Goal: Task Accomplishment & Management: Complete application form

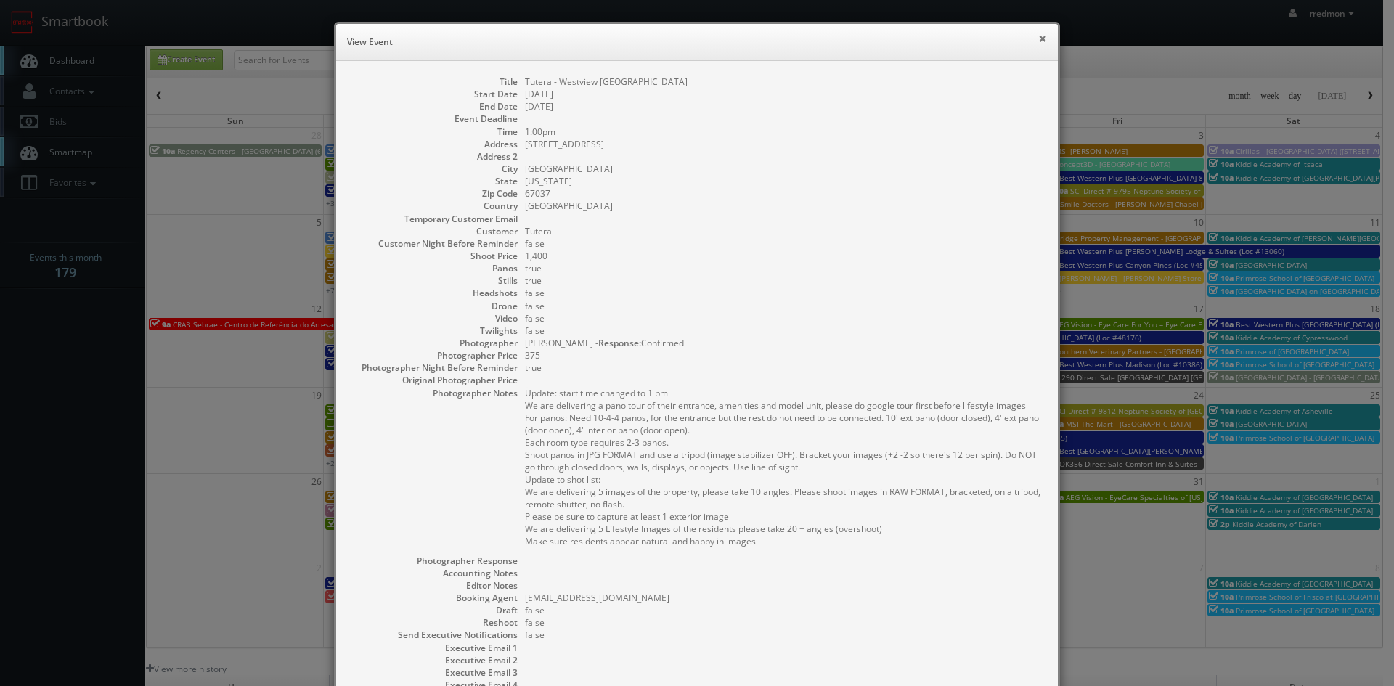
click at [1038, 39] on button "×" at bounding box center [1042, 38] width 9 height 10
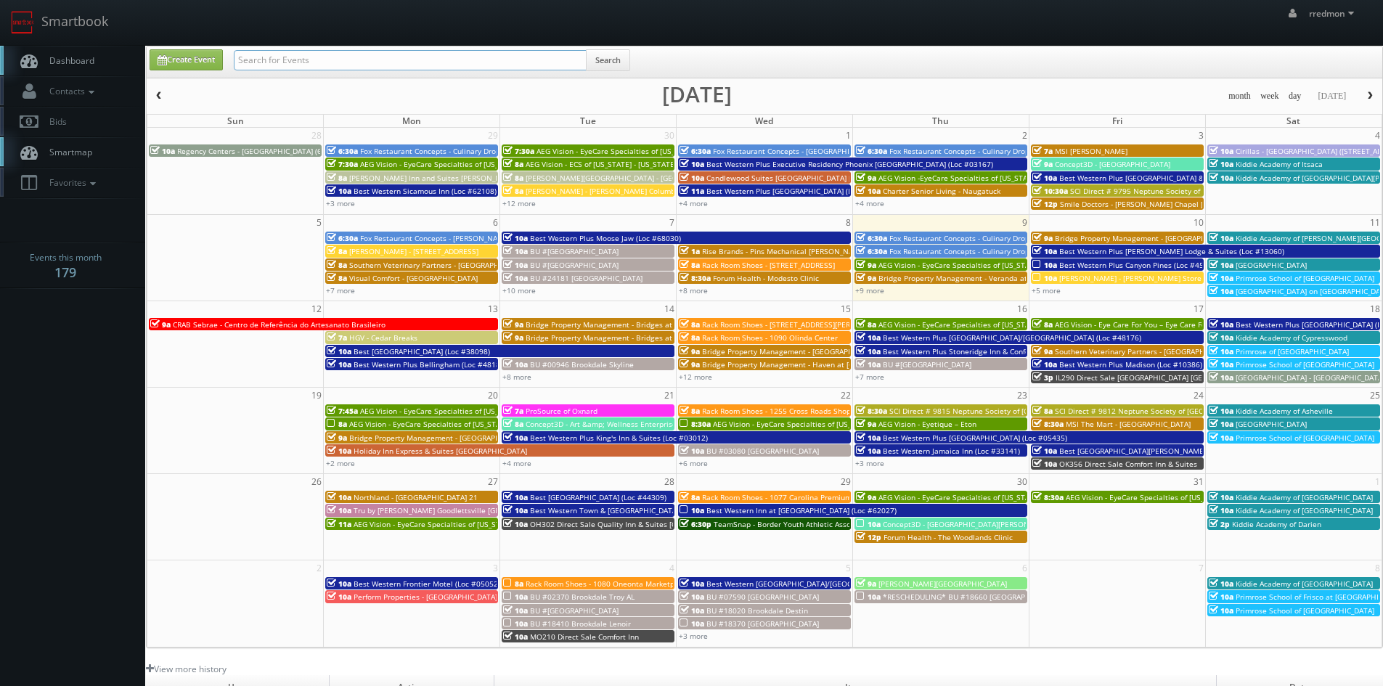
paste input "Christopher Prudhomme"
type input "Christopher Prudhomme"
click at [627, 62] on button "Search" at bounding box center [608, 60] width 44 height 22
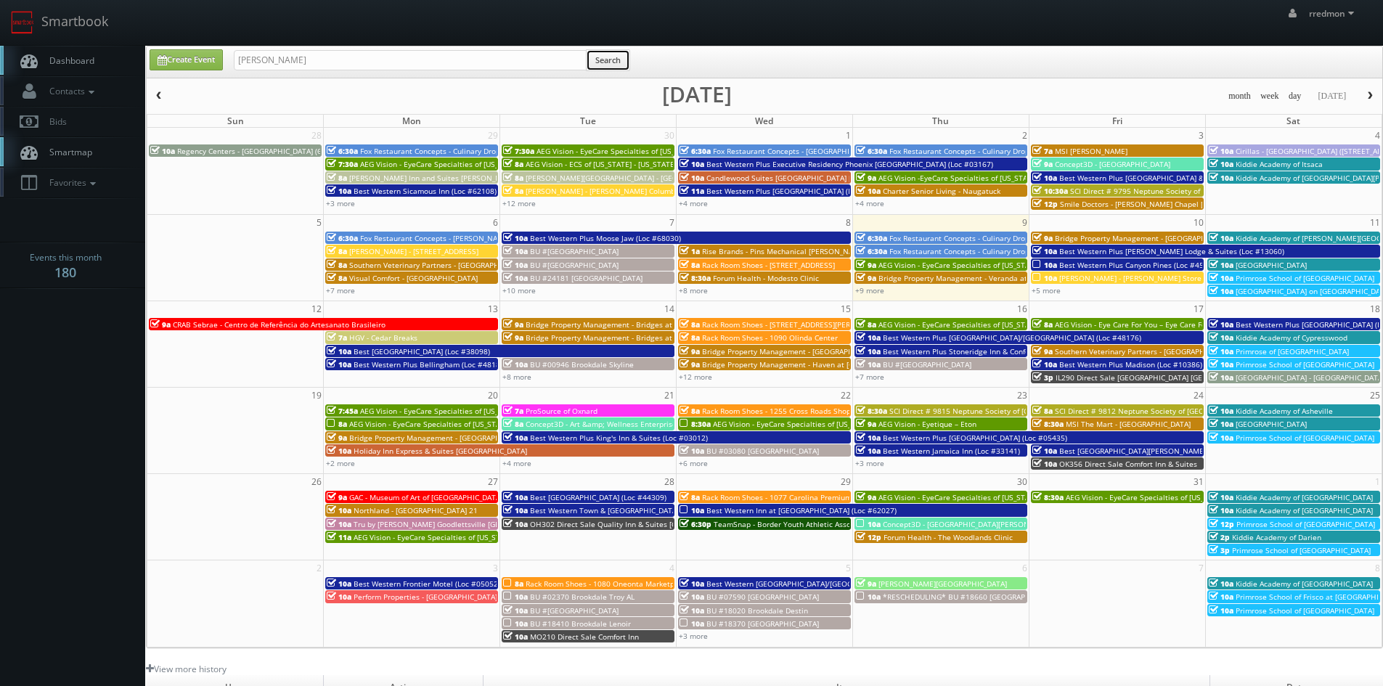
click at [623, 62] on button "Search" at bounding box center [608, 60] width 44 height 22
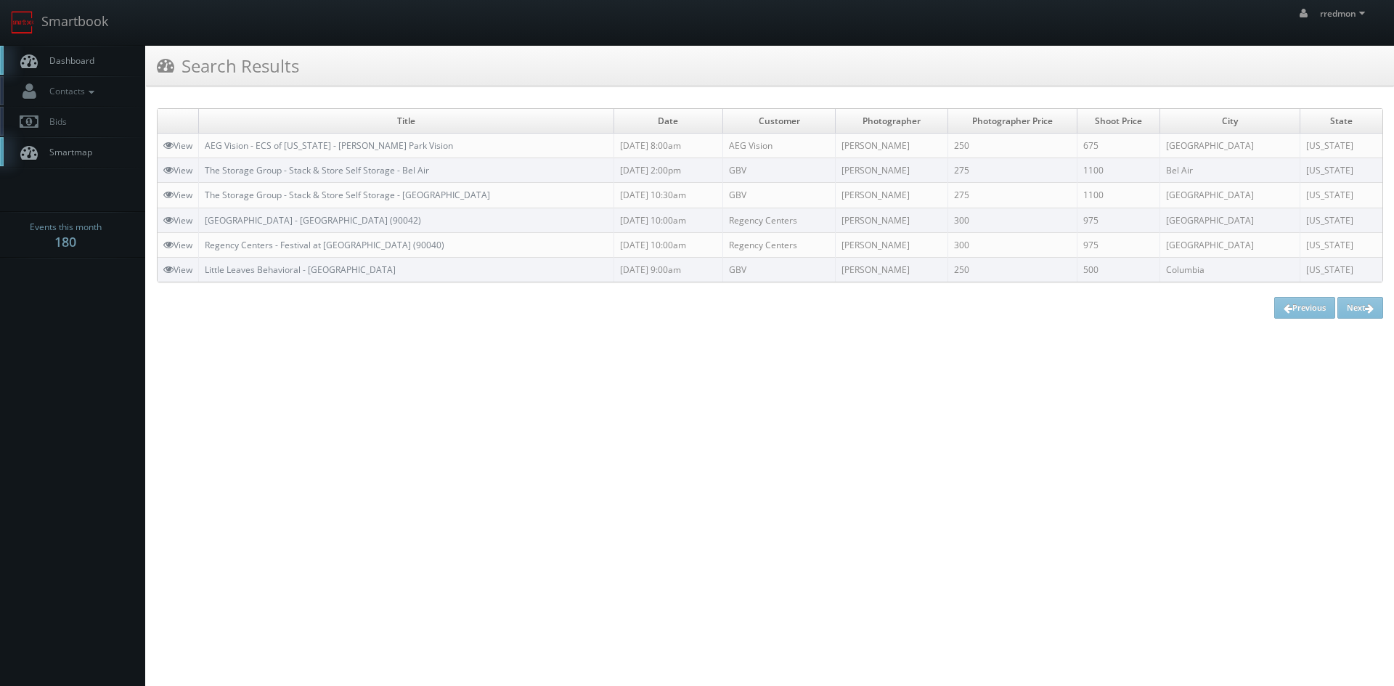
click at [83, 60] on span "Dashboard" at bounding box center [68, 60] width 52 height 12
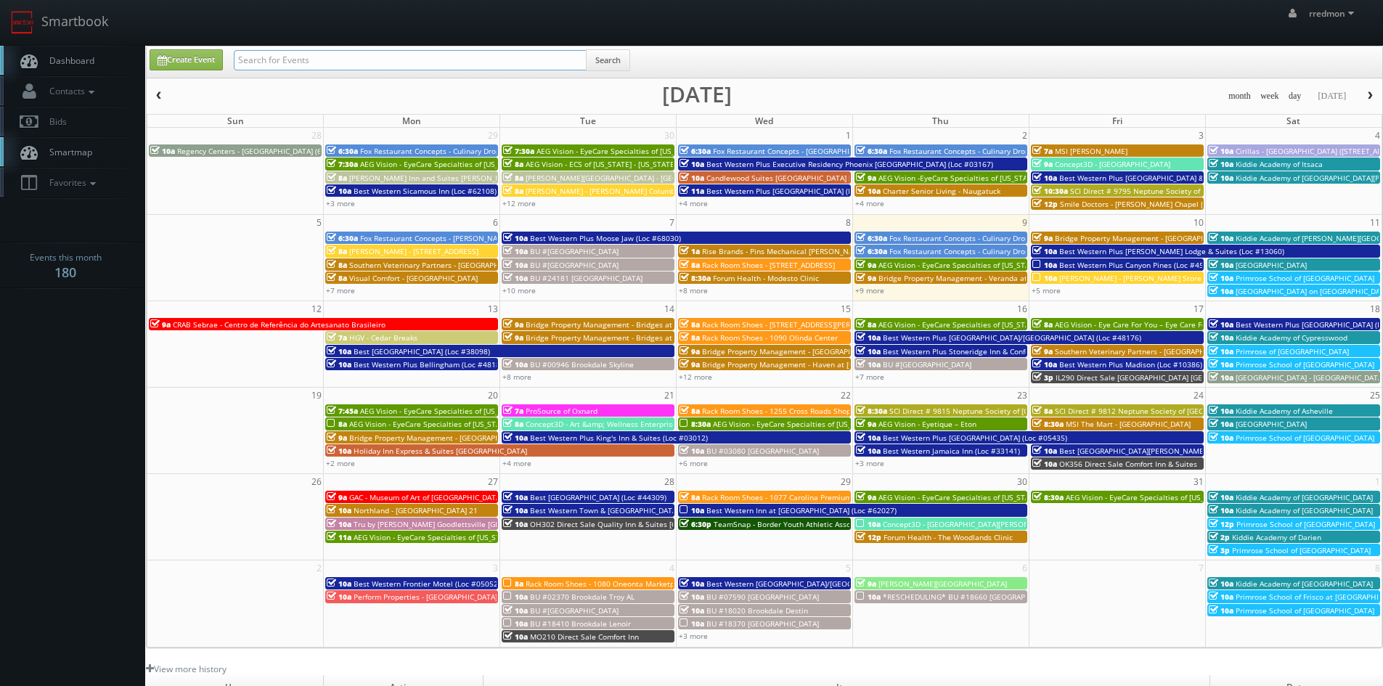
click at [489, 66] on input "text" at bounding box center [410, 60] width 353 height 20
type input "little leaves"
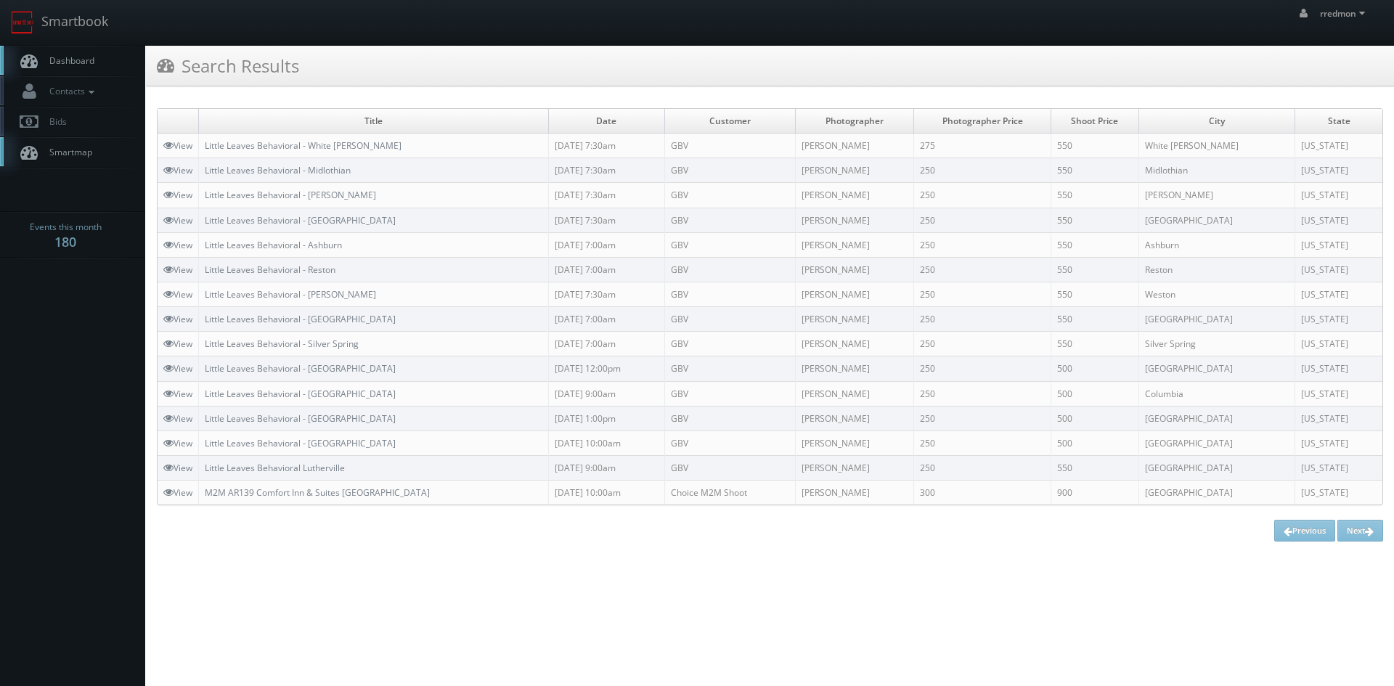
click at [57, 51] on link "Dashboard" at bounding box center [72, 61] width 145 height 30
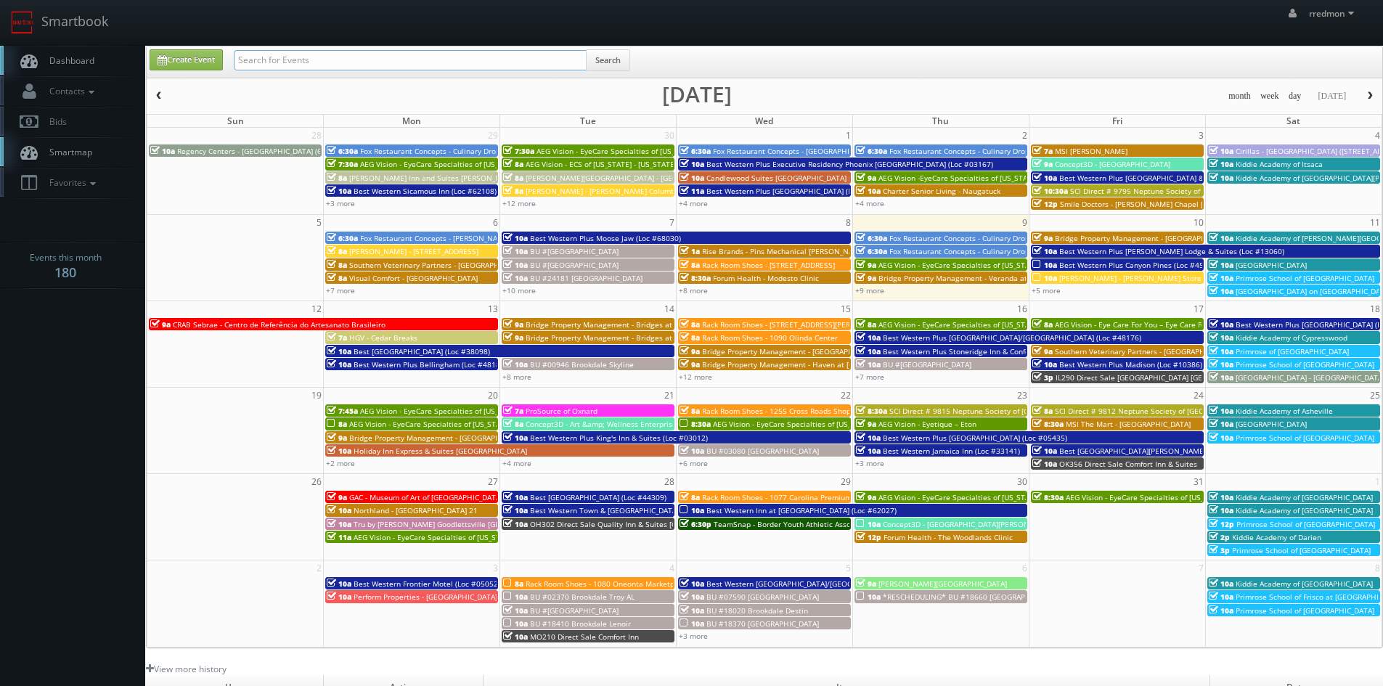
click at [372, 57] on input "text" at bounding box center [410, 60] width 353 height 20
type input "fox restaurant concepts"
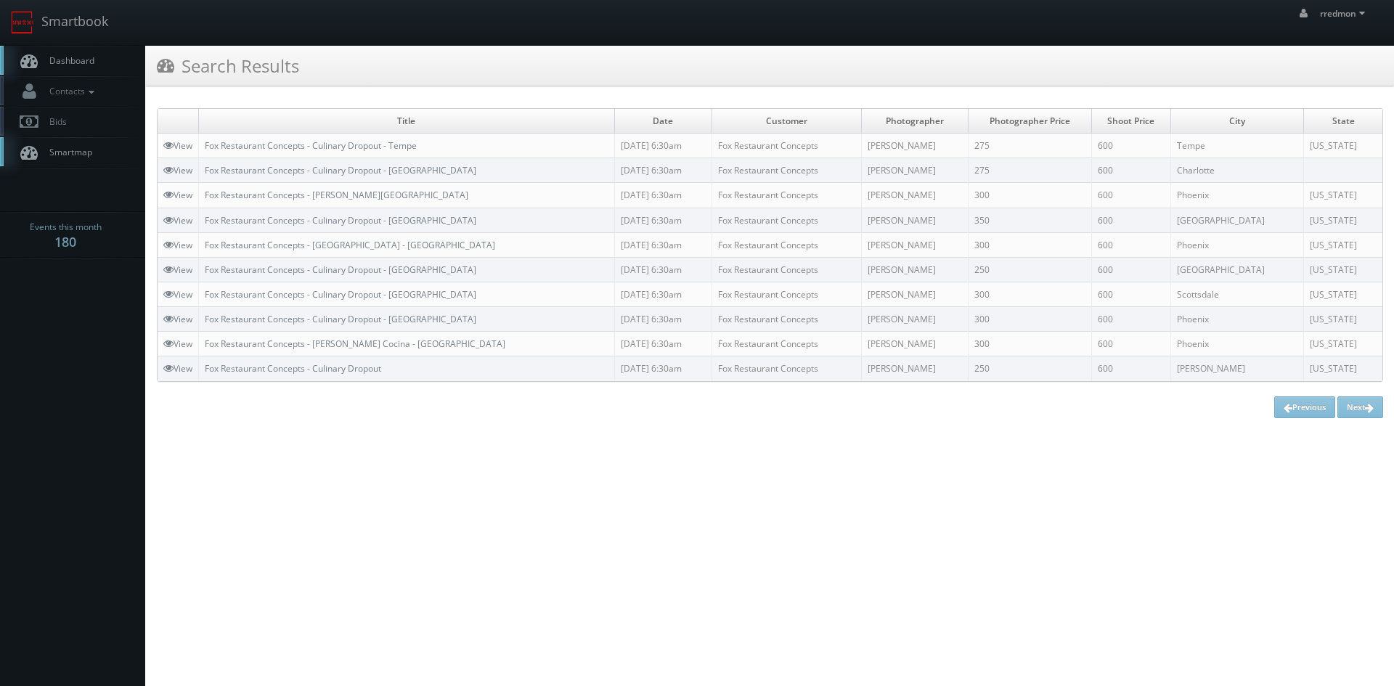
click at [84, 51] on link "Dashboard" at bounding box center [72, 61] width 145 height 30
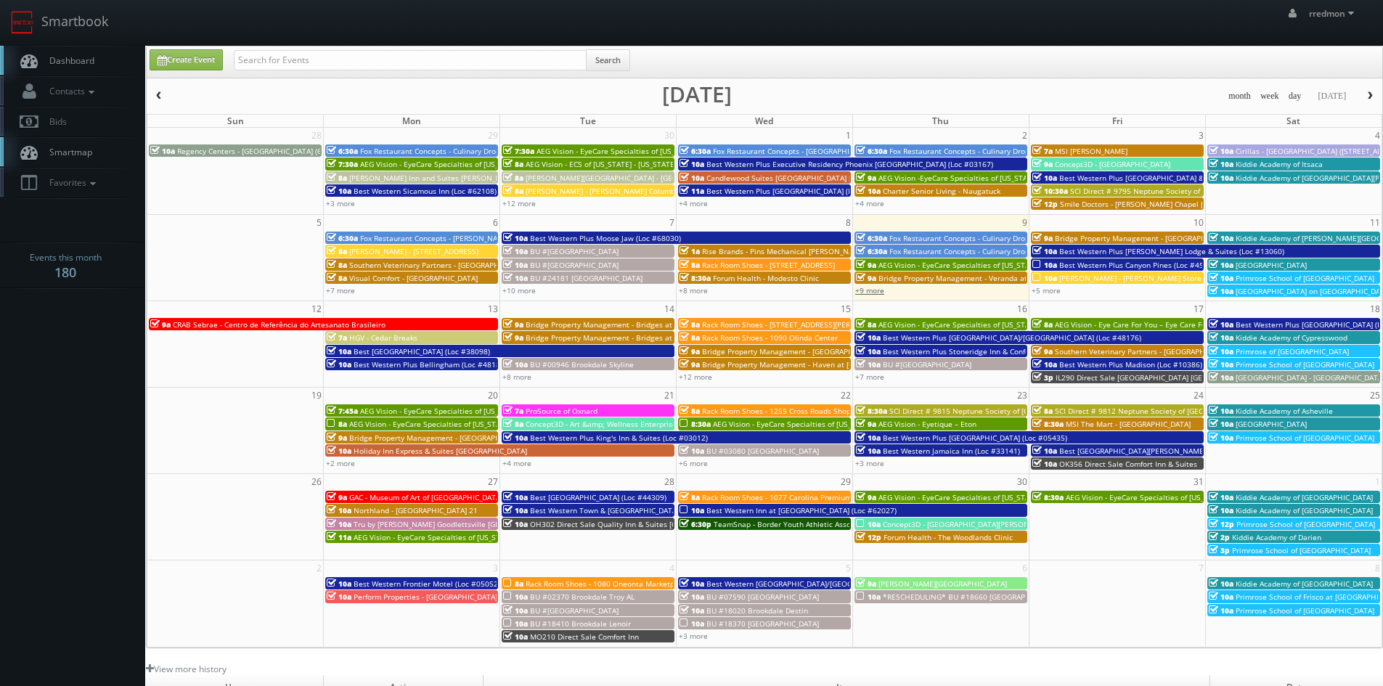
click at [881, 293] on link "+9 more" at bounding box center [869, 290] width 29 height 10
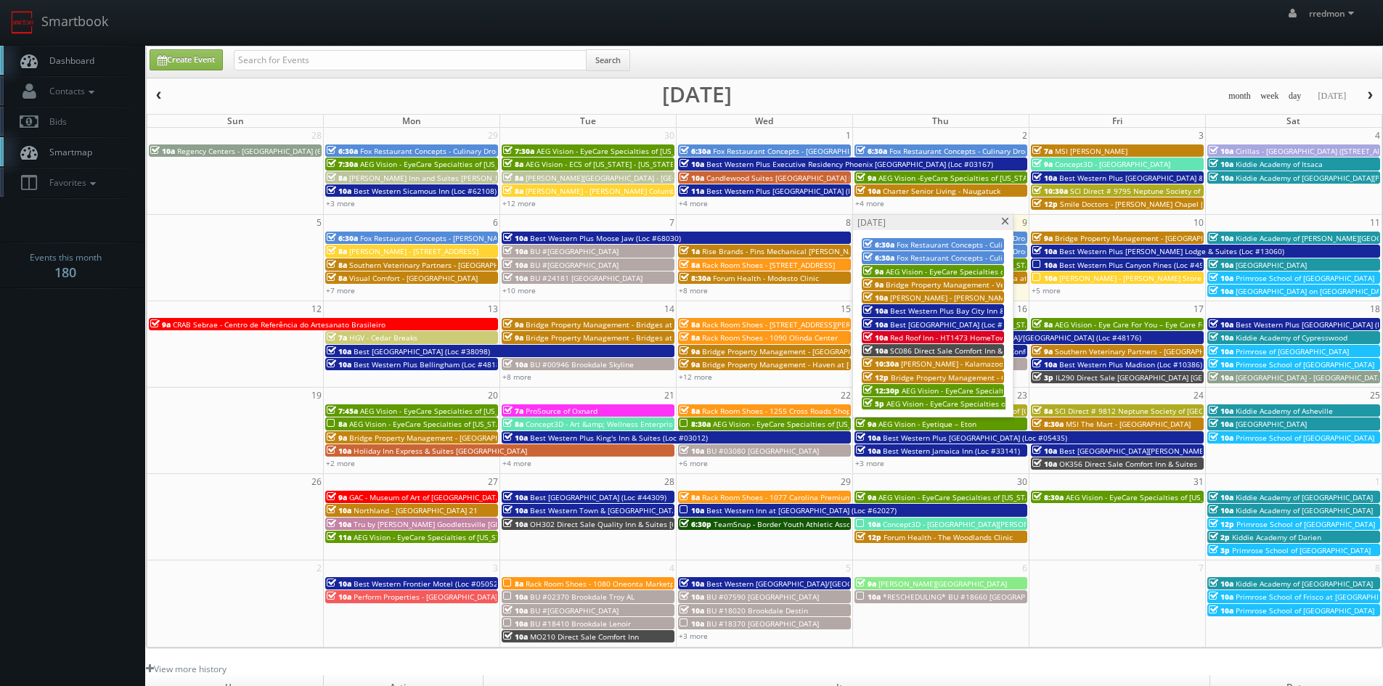
click at [953, 388] on span "AEG Vision - EyeCare Specialties of [US_STATE] – Advanced Eye Care Center" at bounding box center [1032, 390] width 261 height 10
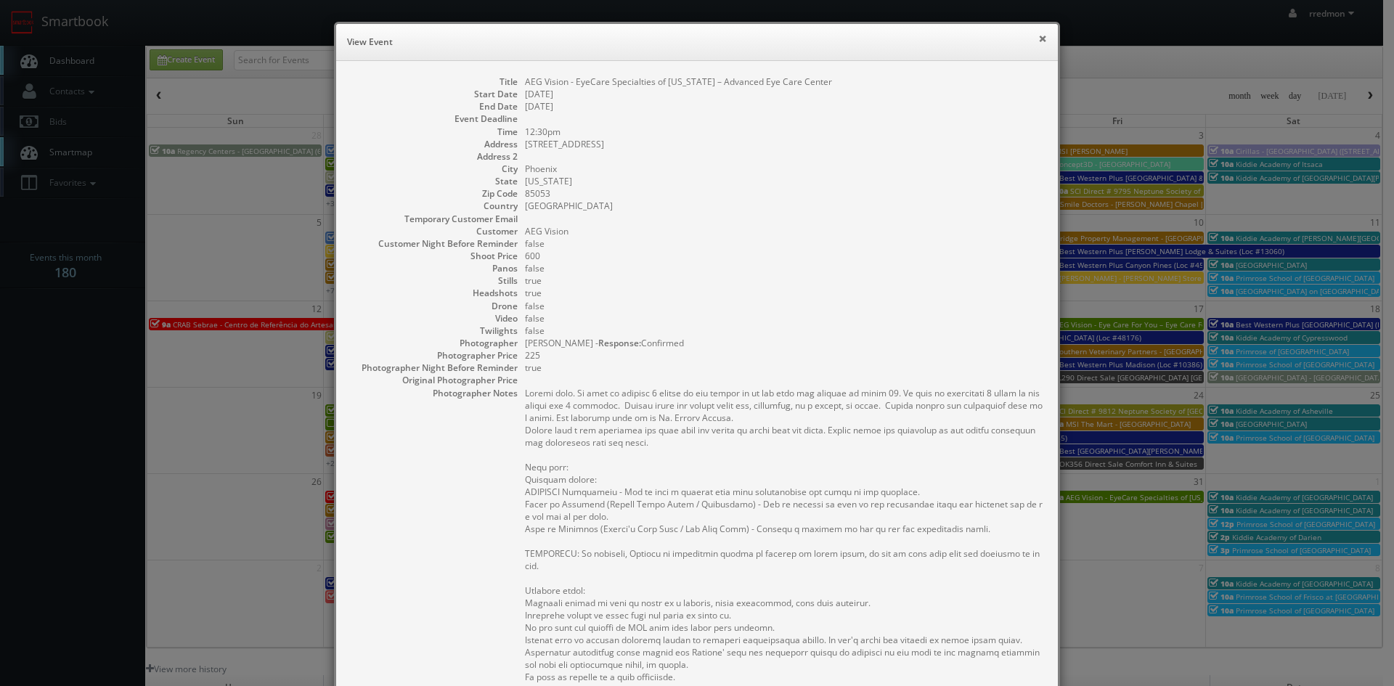
click at [1038, 38] on button "×" at bounding box center [1042, 38] width 9 height 10
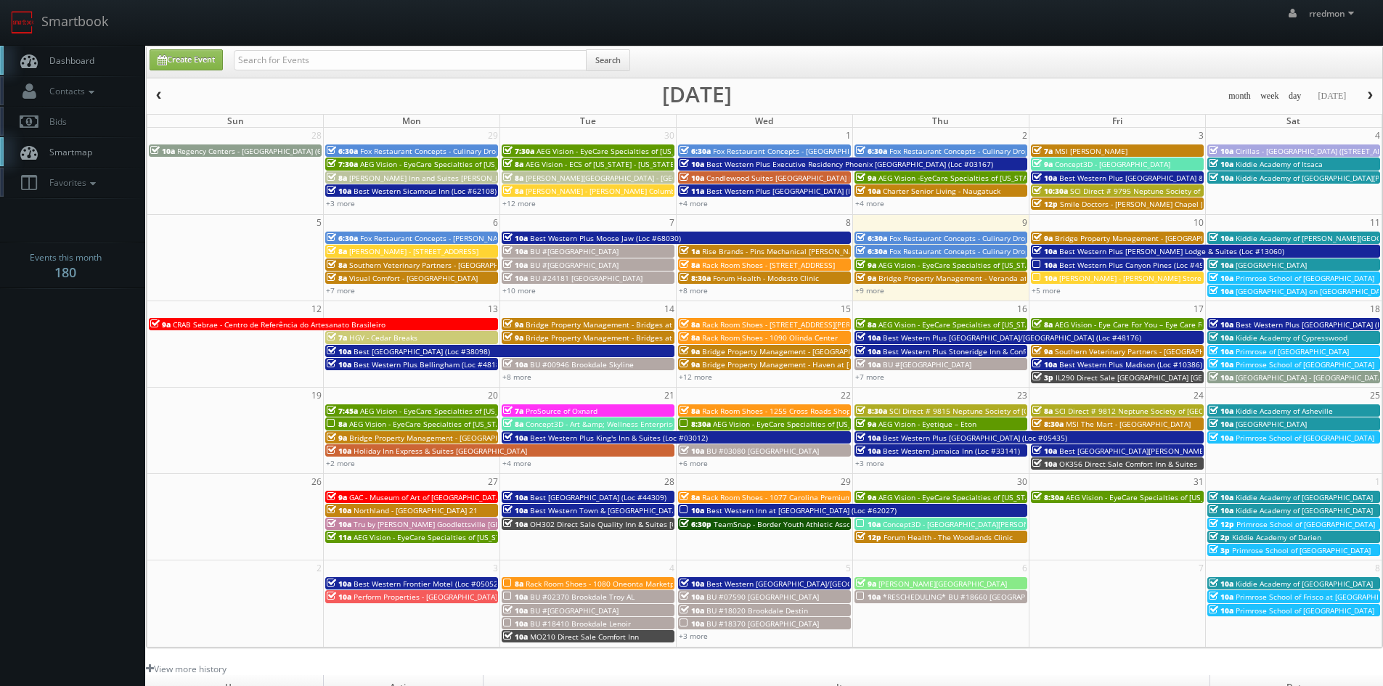
click at [373, 377] on td "10a Best Western Plus Bellingham (Loc #48188)" at bounding box center [412, 370] width 176 height 27
type input "10/13/2025"
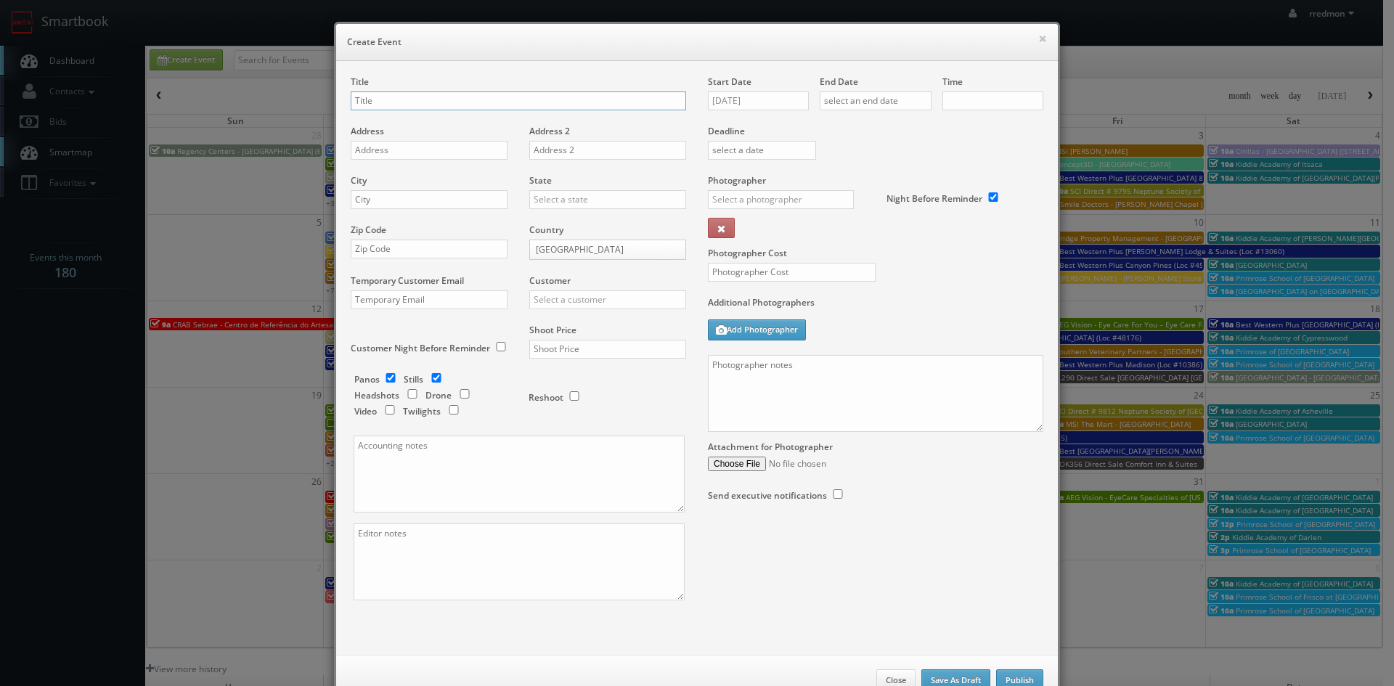
checkbox input "true"
type input "10:00am"
checkbox input "true"
type input "Regency Centers"
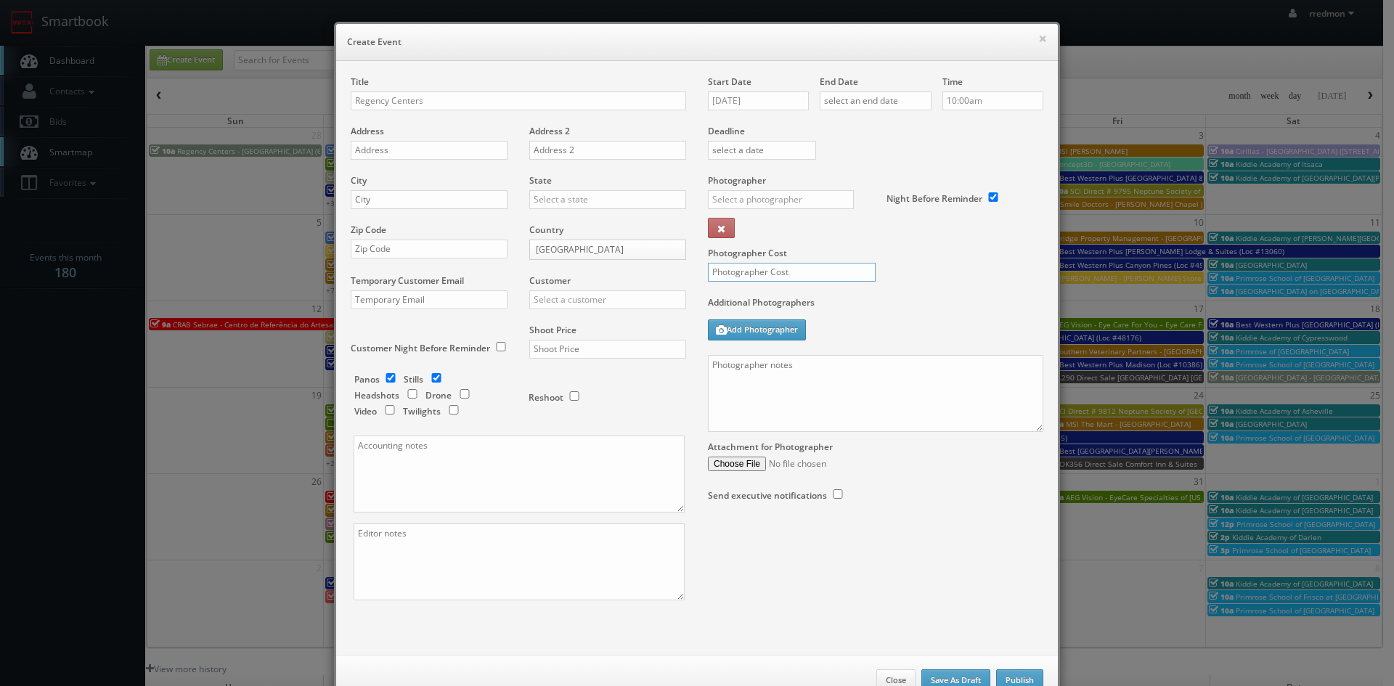
click at [798, 277] on input "text" at bounding box center [792, 272] width 168 height 19
type input "275"
click at [788, 201] on input "text" at bounding box center [781, 199] width 146 height 19
click at [790, 223] on div "Jody Mendelson" at bounding box center [785, 232] width 155 height 24
type input "Jody Mendelson"
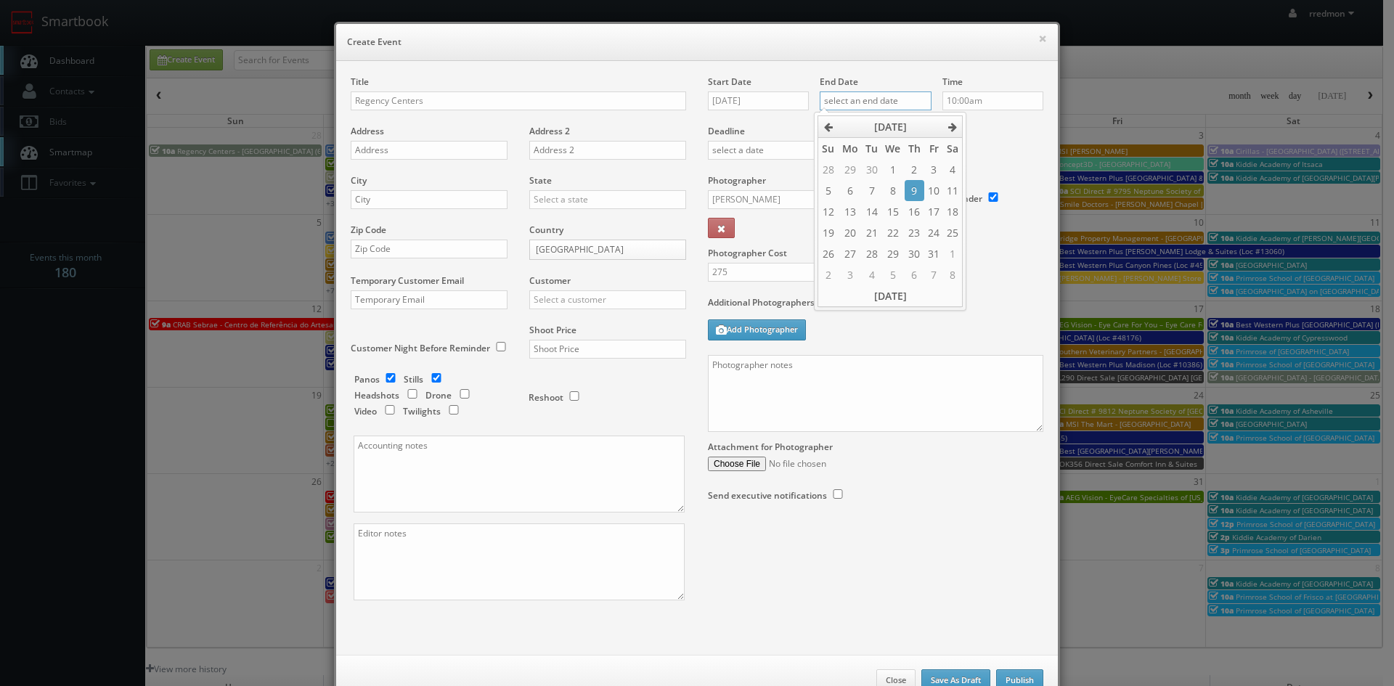
click at [866, 105] on input "text" at bounding box center [875, 100] width 112 height 19
click at [854, 208] on td "13" at bounding box center [849, 211] width 23 height 21
type input "10/13/2025"
click at [982, 138] on div "Deadline" at bounding box center [875, 124] width 357 height 99
click at [473, 98] on input "Regency Centers" at bounding box center [518, 100] width 335 height 19
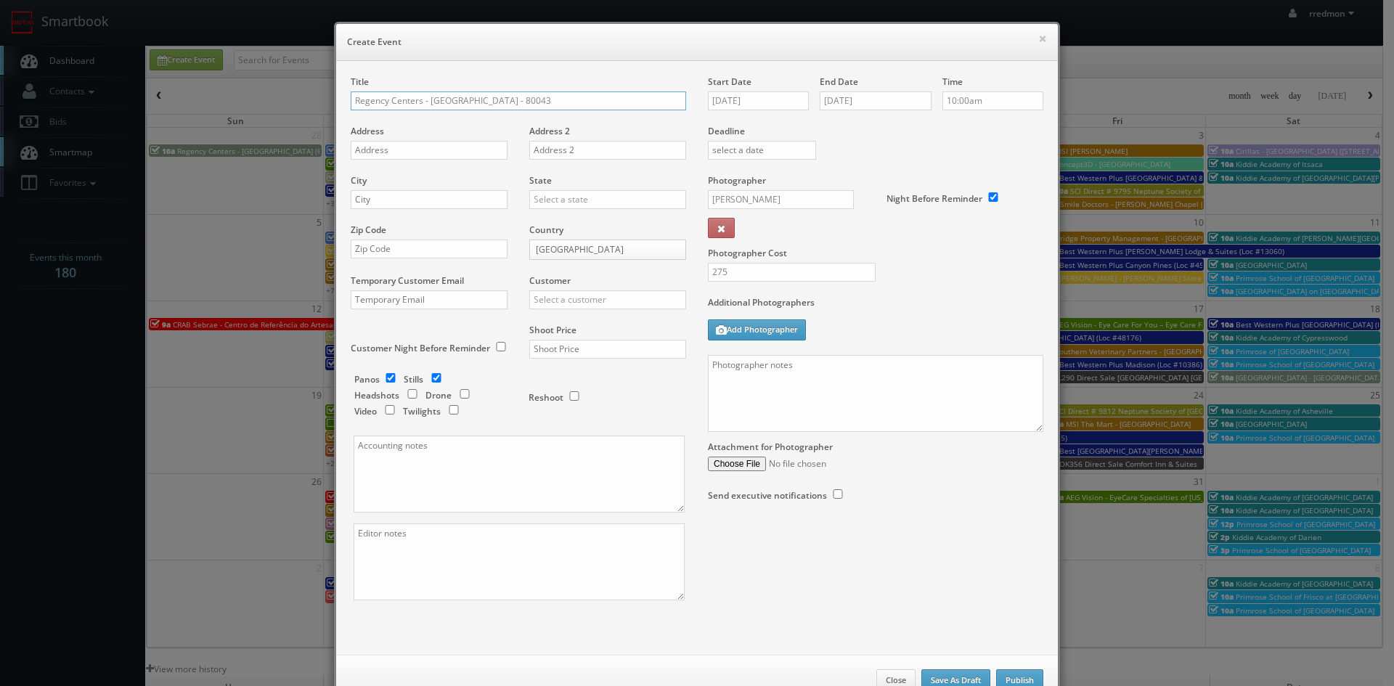
type input "Regency Centers - Avenida Biscayne - 80043"
drag, startPoint x: 443, startPoint y: 152, endPoint x: 452, endPoint y: 131, distance: 22.4
click at [443, 152] on input "text" at bounding box center [429, 150] width 157 height 19
paste input "2745-2749 NE 193rd Street"
type input "2745-2749 NE 193rd Street"
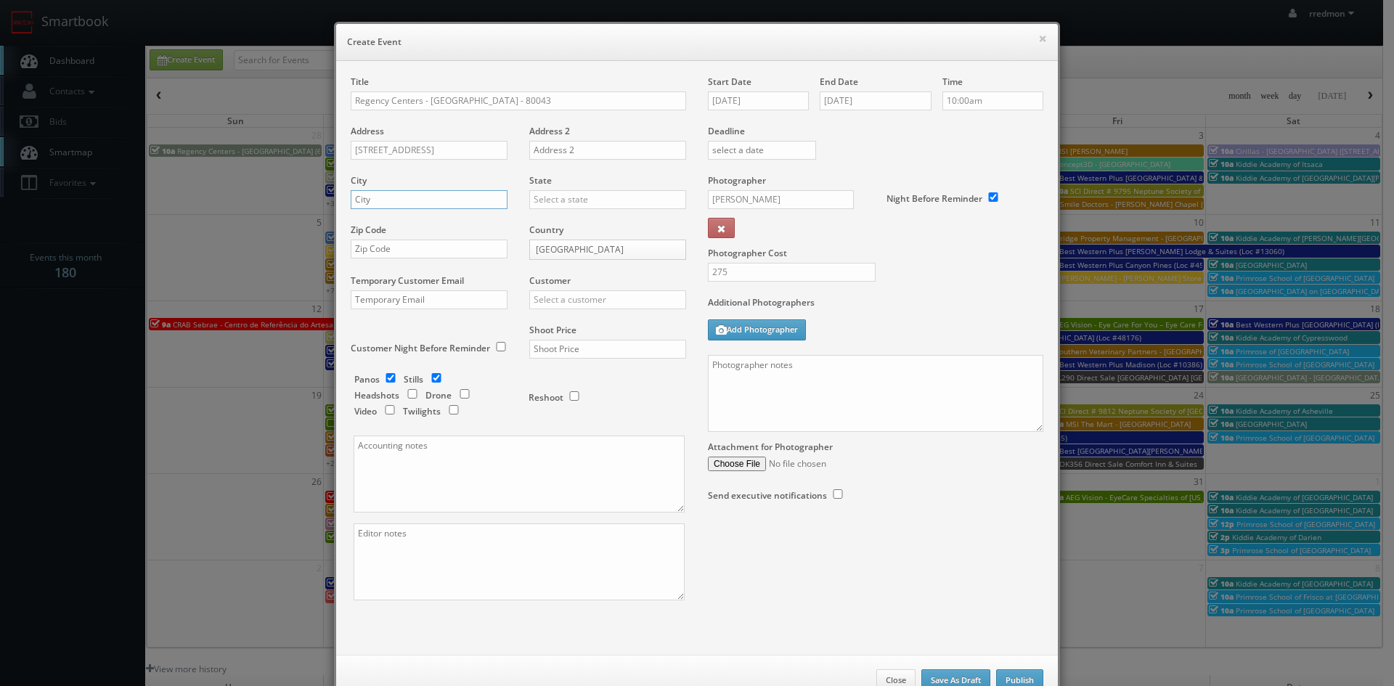
click at [446, 199] on input "text" at bounding box center [429, 199] width 157 height 19
type input "Aventura"
click at [541, 194] on input "text" at bounding box center [607, 199] width 157 height 19
click at [548, 229] on div "[US_STATE]" at bounding box center [607, 223] width 155 height 24
type input "[US_STATE]"
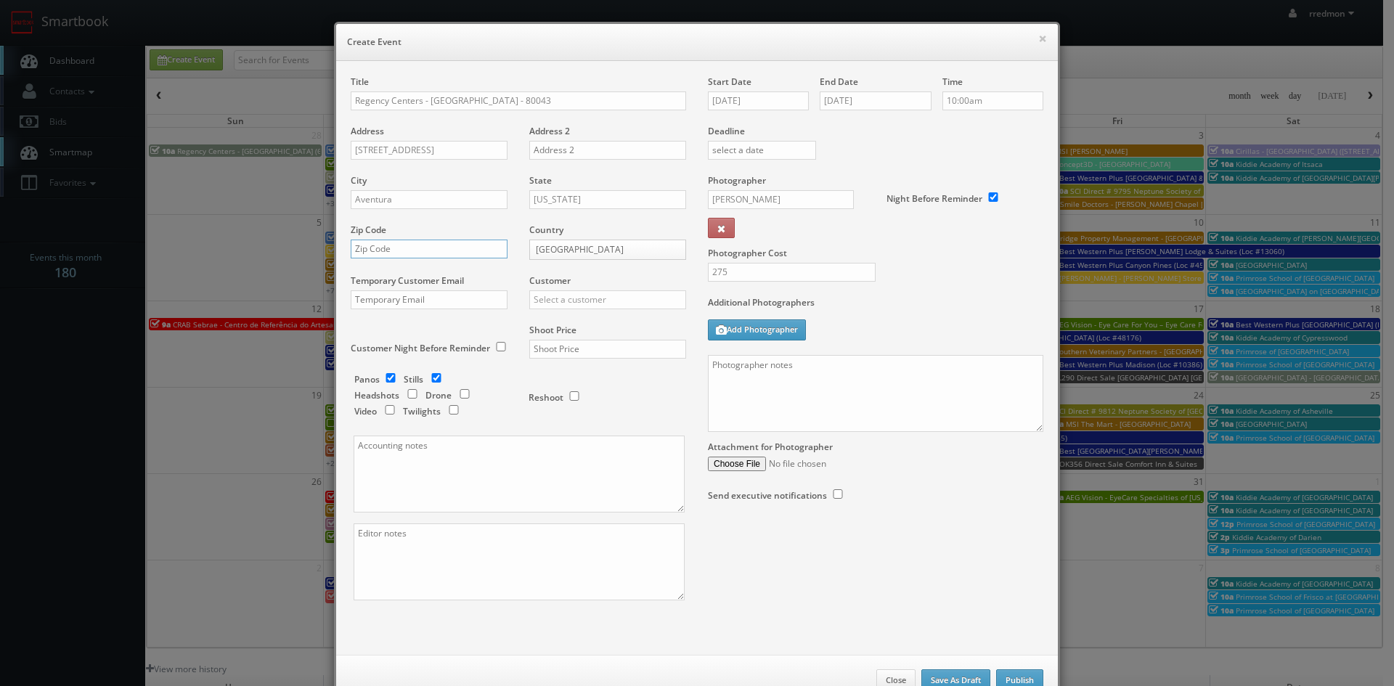
paste input "33180"
type input "33180"
click at [456, 394] on input "checkbox" at bounding box center [465, 393] width 22 height 9
checkbox input "true"
click at [384, 377] on input "checkbox" at bounding box center [391, 377] width 22 height 9
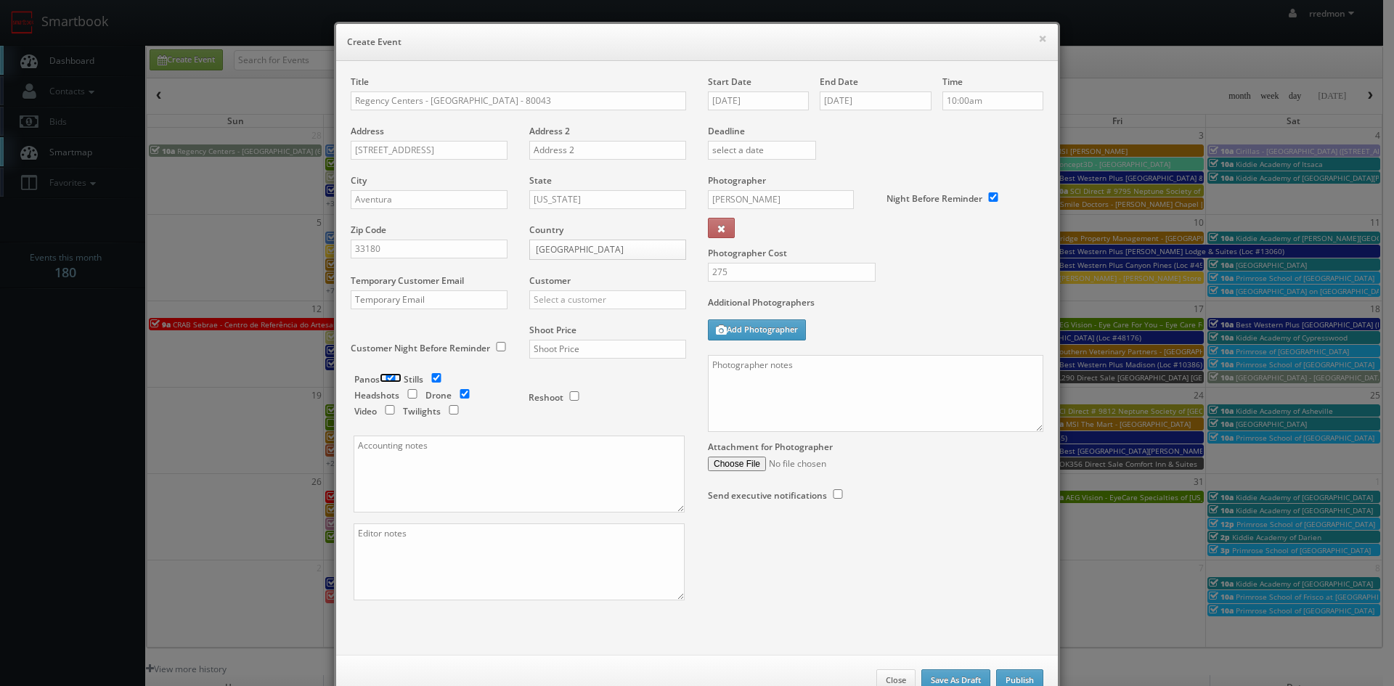
checkbox input "false"
click at [571, 352] on input "text" at bounding box center [607, 349] width 157 height 19
type input "1,150"
click at [822, 409] on textarea at bounding box center [875, 393] width 335 height 77
paste textarea "o Point of Contact, just exteriors of the Shopping center Please refer to link …"
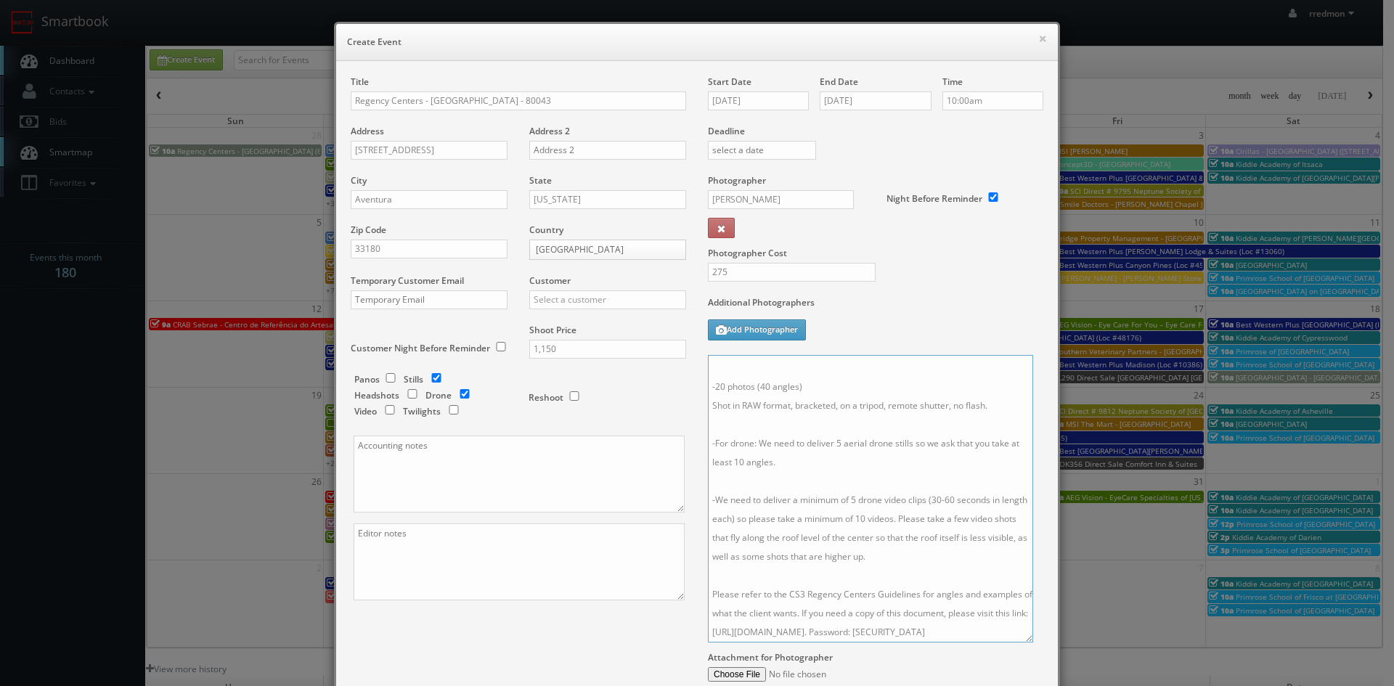
scroll to position [127, 0]
drag, startPoint x: 1026, startPoint y: 428, endPoint x: 1016, endPoint y: 640, distance: 212.9
click at [1016, 640] on textarea "No Point of Contact, just exteriors of the Shopping center Please refer to link…" at bounding box center [870, 500] width 325 height 290
click at [750, 410] on textarea "No Point of Contact, just exteriors of the Shopping center Please refer to link…" at bounding box center [870, 500] width 325 height 290
drag, startPoint x: 860, startPoint y: 426, endPoint x: 709, endPoint y: 432, distance: 151.1
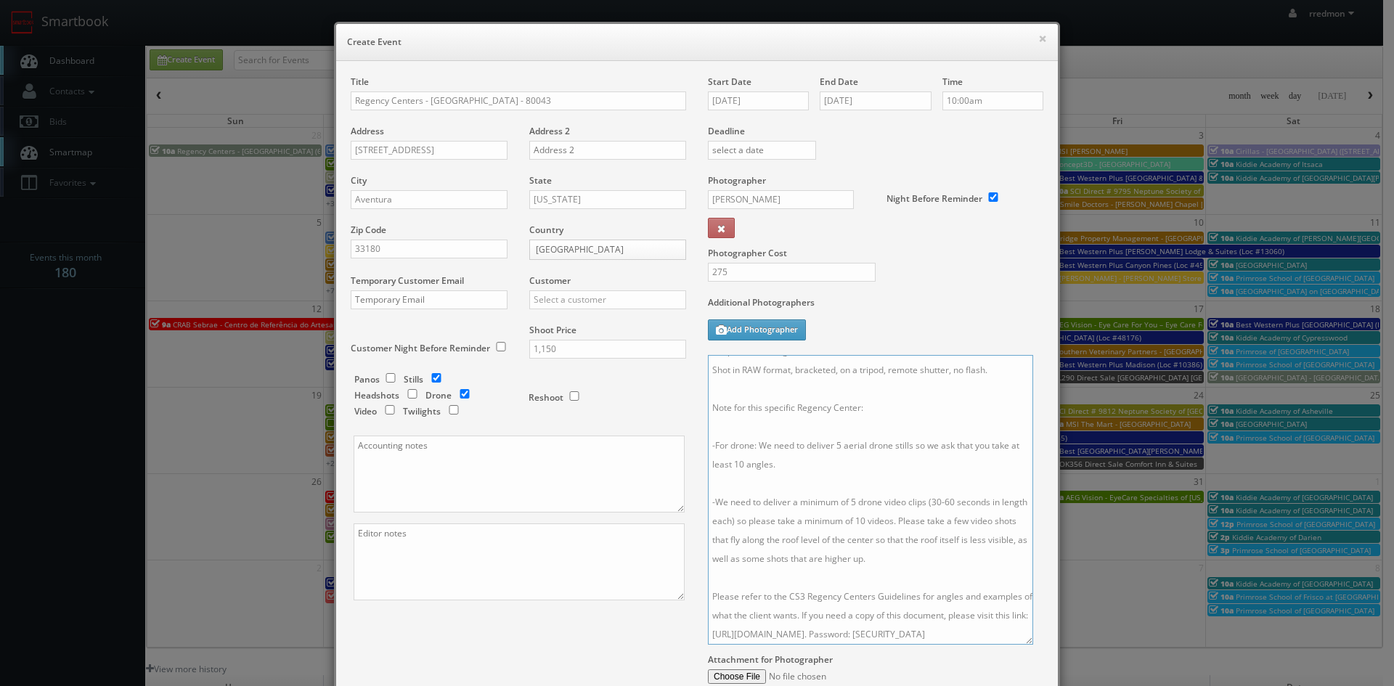
click at [709, 432] on textarea "No Point of Contact, just exteriors of the Shopping center Please refer to link…" at bounding box center [870, 500] width 325 height 290
click at [896, 428] on textarea "No Point of Contact, just exteriors of the Shopping center Please refer to link…" at bounding box center [870, 500] width 325 height 290
paste textarea "“There will be a few areas of the project that can’t be shot, but we’ll capture…"
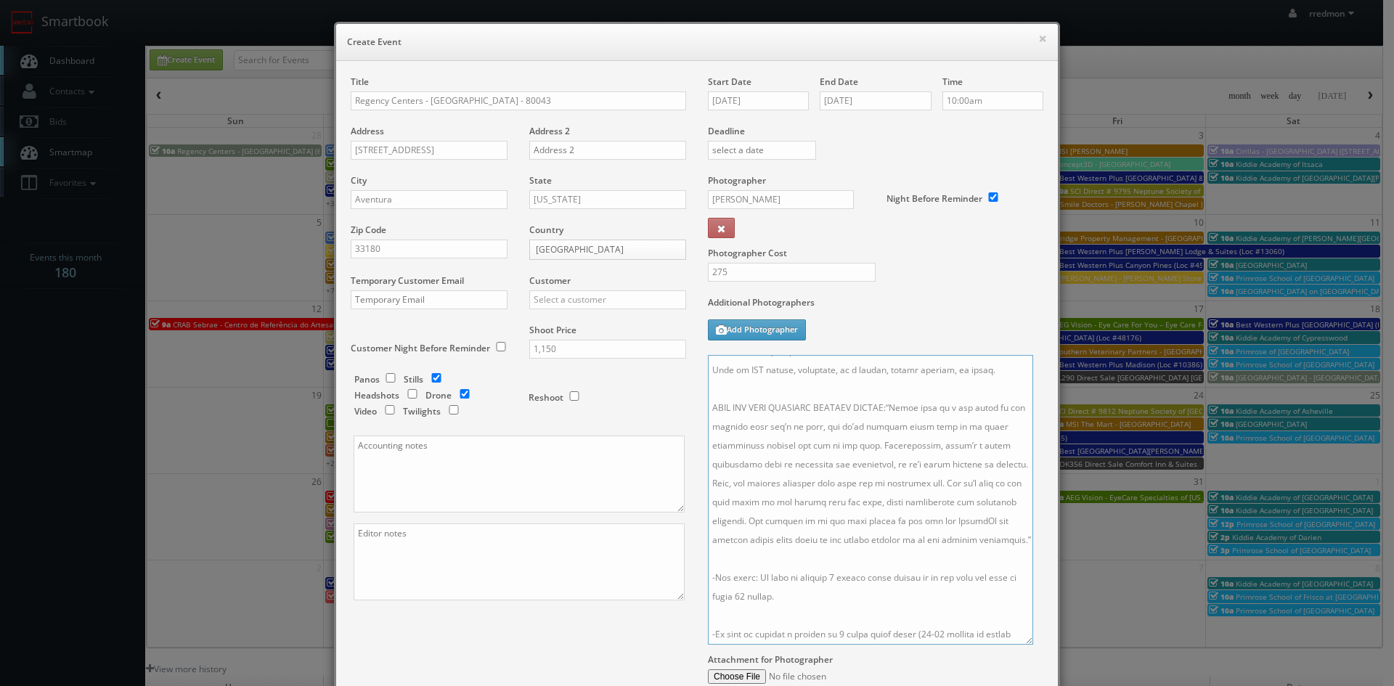
click at [888, 424] on textarea at bounding box center [870, 500] width 325 height 290
click at [797, 576] on textarea at bounding box center [870, 500] width 325 height 290
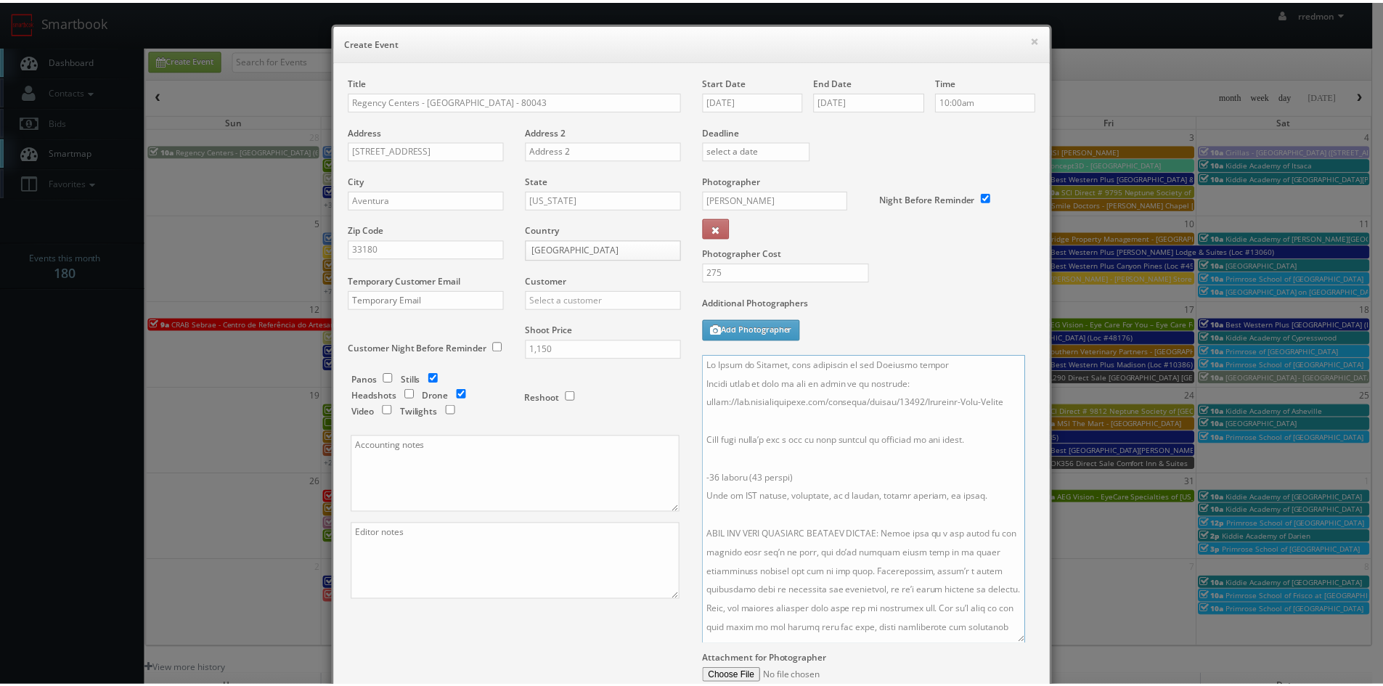
scroll to position [160, 0]
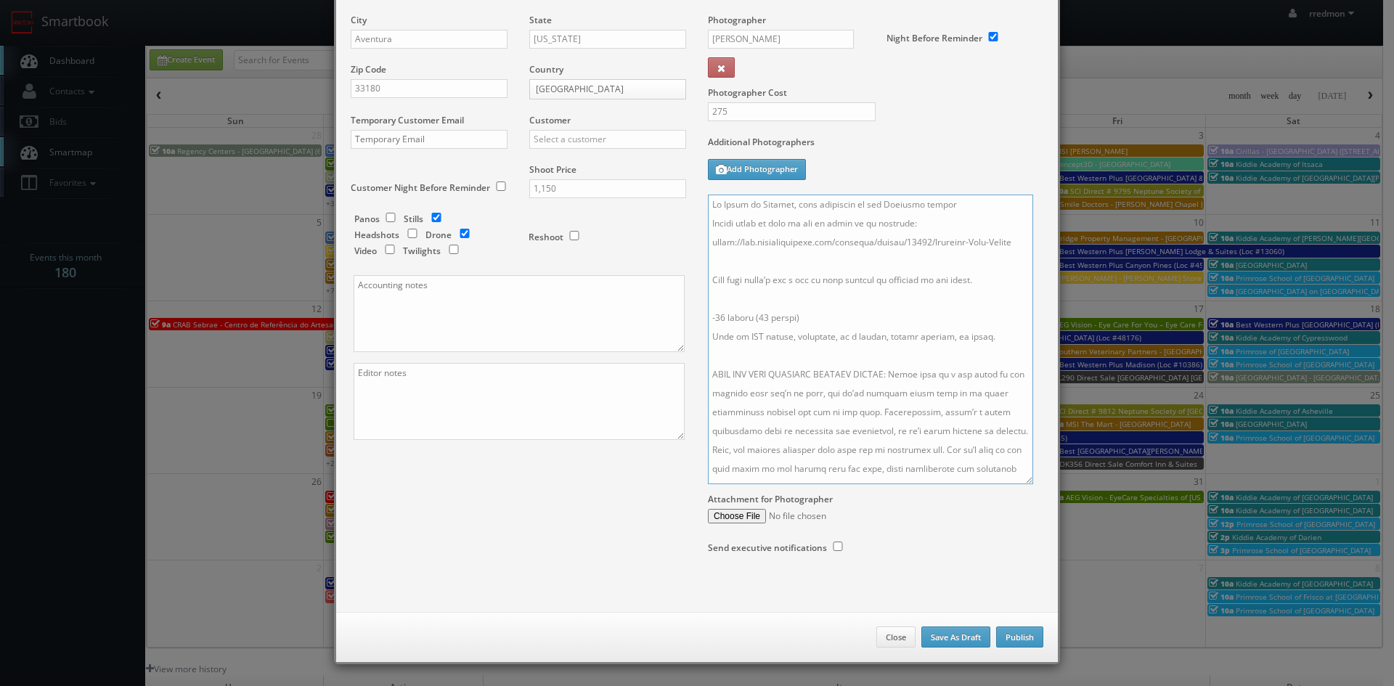
type textarea "No Point of Contact, just exteriors of the Shopping center Please refer to link…"
click at [1002, 631] on button "Publish" at bounding box center [1019, 637] width 47 height 22
click at [615, 141] on input "text" at bounding box center [607, 139] width 157 height 19
click at [609, 160] on div "Regency Centers" at bounding box center [607, 163] width 155 height 24
type input "Regency Centers"
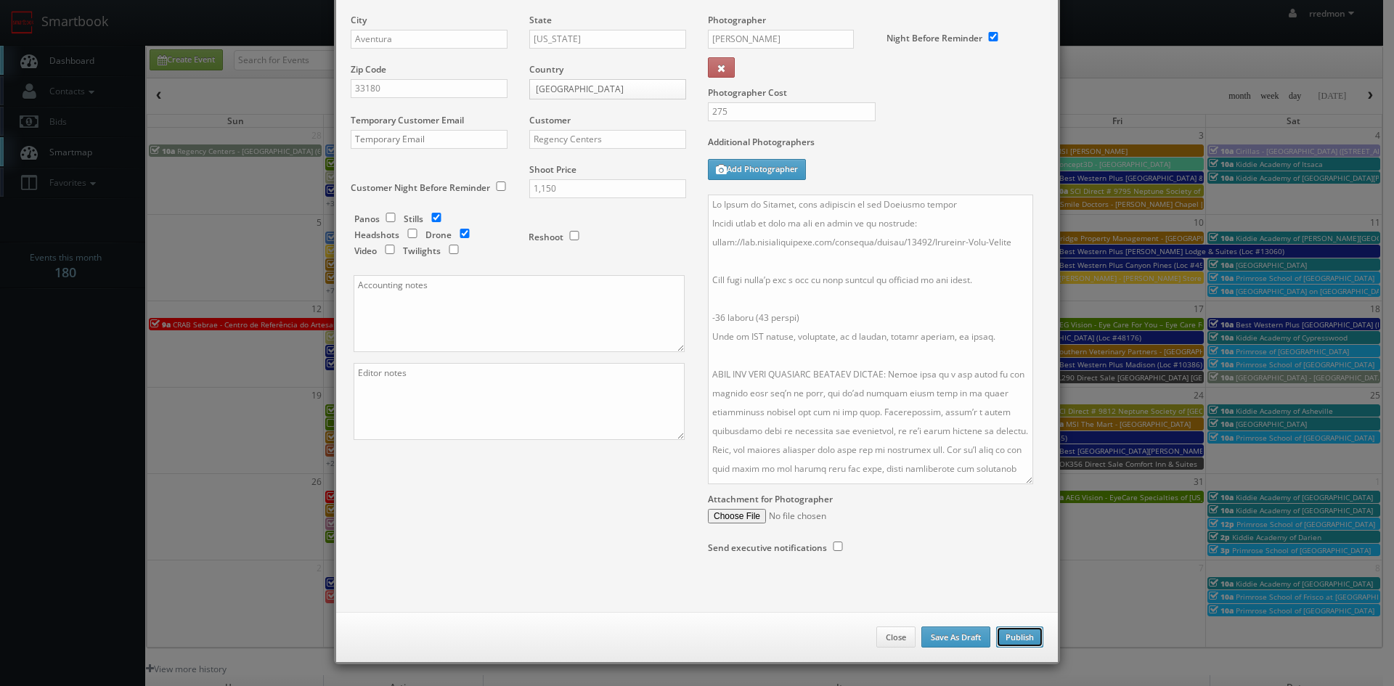
click at [1005, 638] on button "Publish" at bounding box center [1019, 637] width 47 height 22
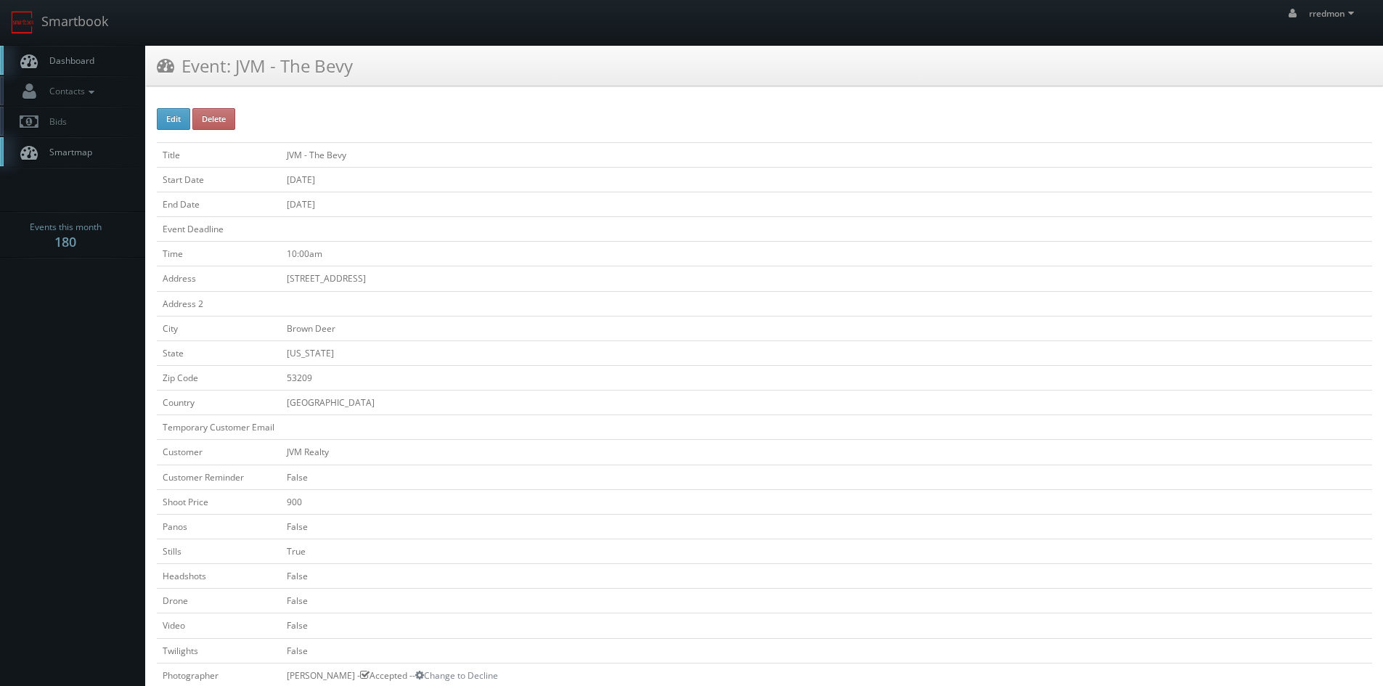
click at [92, 62] on span "Dashboard" at bounding box center [68, 60] width 52 height 12
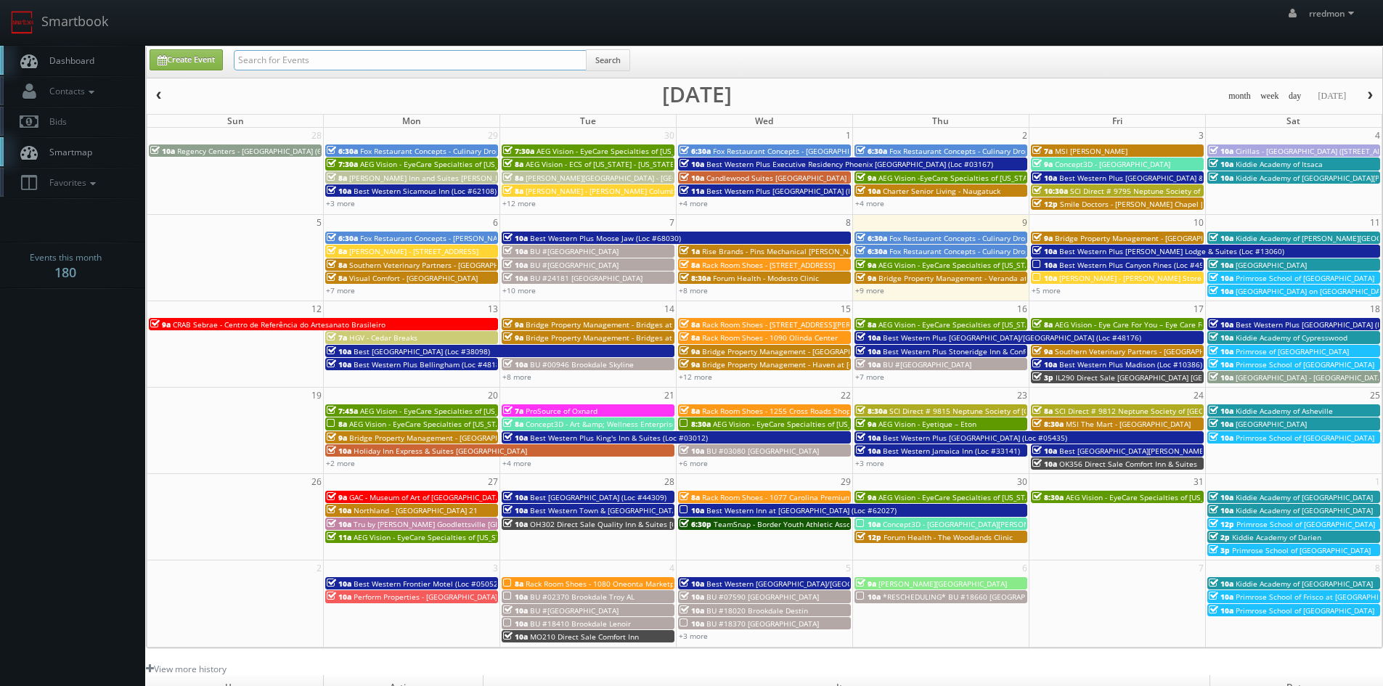
click at [280, 63] on input "text" at bounding box center [410, 60] width 353 height 20
type input "regency"
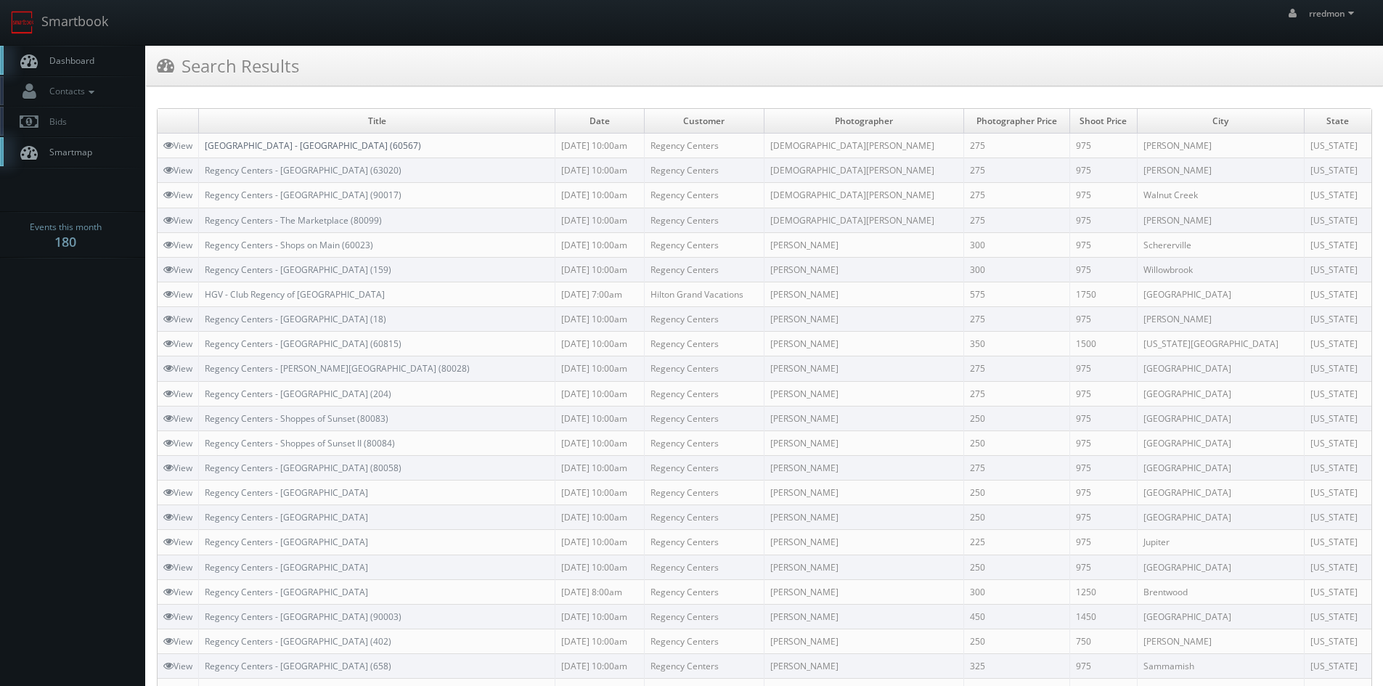
click at [380, 145] on link "[GEOGRAPHIC_DATA] - [GEOGRAPHIC_DATA] (60567)" at bounding box center [313, 145] width 216 height 12
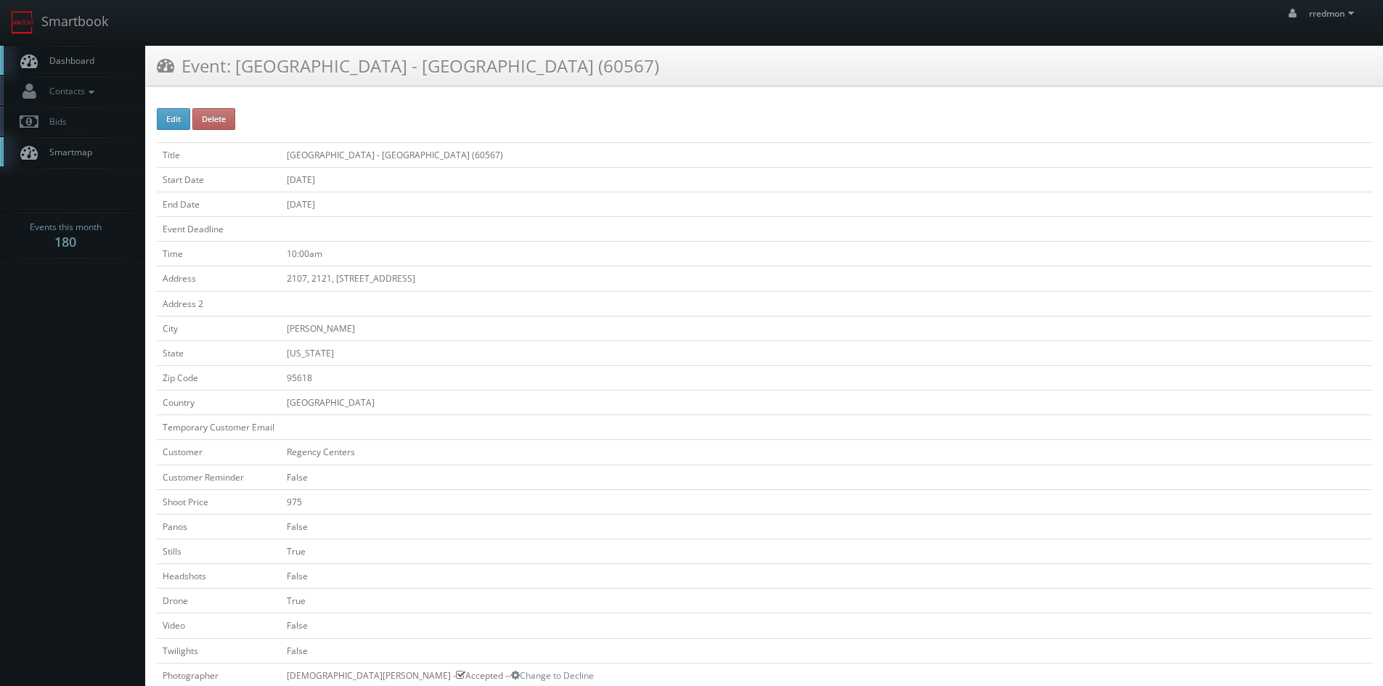
scroll to position [363, 0]
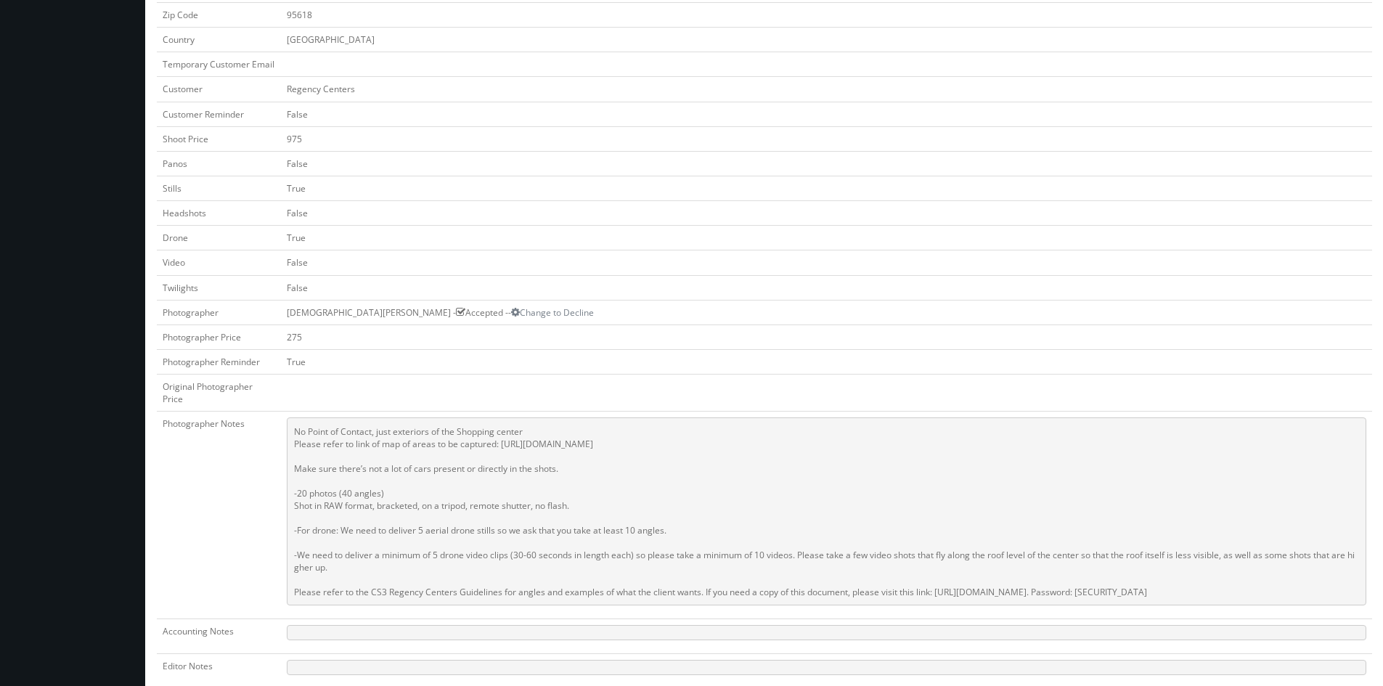
drag, startPoint x: 1266, startPoint y: 593, endPoint x: 298, endPoint y: 436, distance: 980.2
click at [298, 436] on pre "No Point of Contact, just exteriors of the Shopping center Please refer to link…" at bounding box center [826, 511] width 1079 height 188
copy pre "o Point of Contact, just exteriors of the Shopping center Please refer to link …"
